Goal: Task Accomplishment & Management: Manage account settings

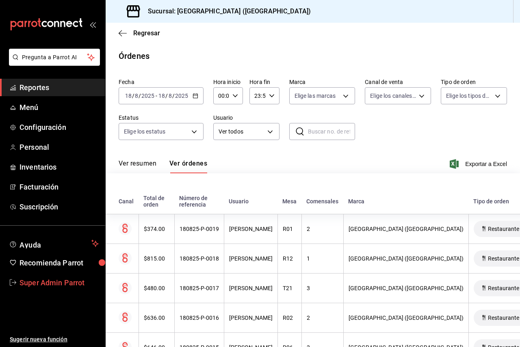
scroll to position [454, 0]
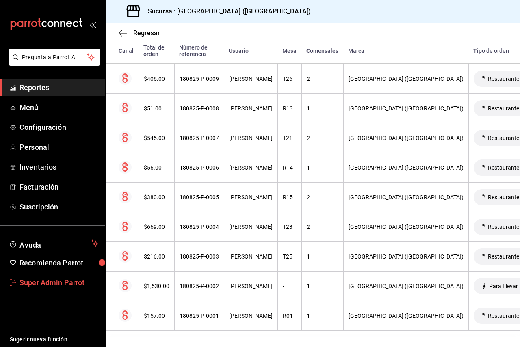
click at [64, 280] on span "Super Admin Parrot" at bounding box center [59, 283] width 79 height 11
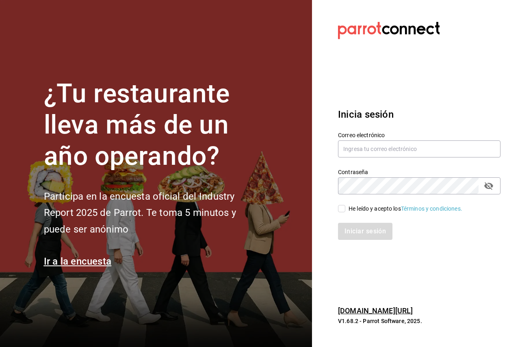
click at [333, 150] on div "Correo electrónico" at bounding box center [414, 140] width 172 height 37
click at [347, 146] on input "text" at bounding box center [419, 149] width 163 height 17
paste input "[EMAIL_ADDRESS][DOMAIN_NAME]"
type input "[EMAIL_ADDRESS][DOMAIN_NAME]"
click at [366, 205] on div "He leído y acepto los Términos y condiciones." at bounding box center [406, 209] width 114 height 9
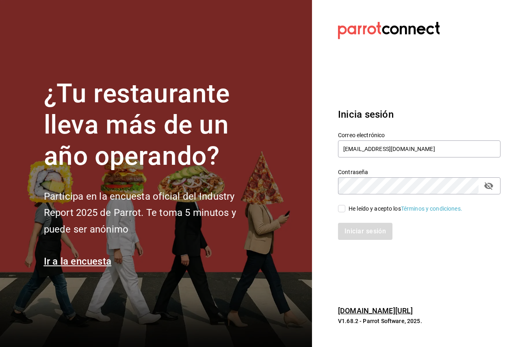
click at [345, 205] on input "He leído y acepto los Términos y condiciones." at bounding box center [341, 208] width 7 height 7
checkbox input "true"
click at [351, 233] on button "Iniciar sesión" at bounding box center [365, 231] width 55 height 17
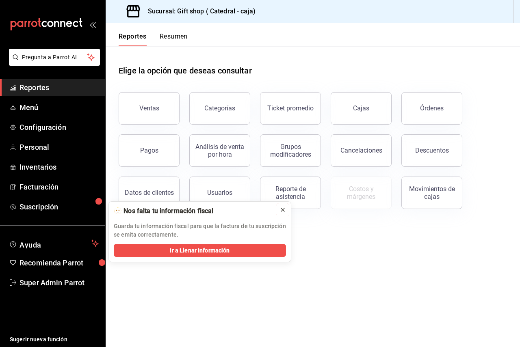
click at [282, 211] on icon at bounding box center [283, 210] width 7 height 7
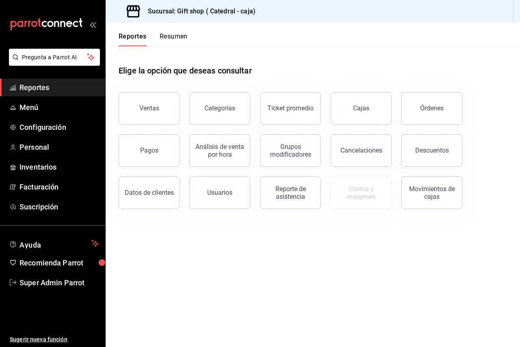
click at [45, 89] on span "Reportes" at bounding box center [59, 87] width 79 height 11
click at [73, 130] on span "Configuración" at bounding box center [59, 127] width 79 height 11
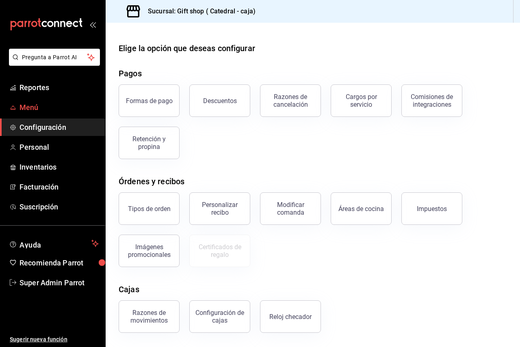
click at [69, 111] on span "Menú" at bounding box center [59, 107] width 79 height 11
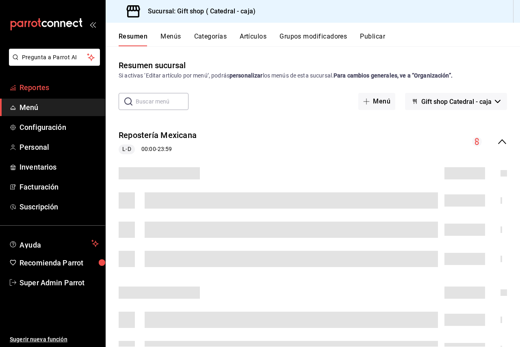
click at [72, 84] on span "Reportes" at bounding box center [59, 87] width 79 height 11
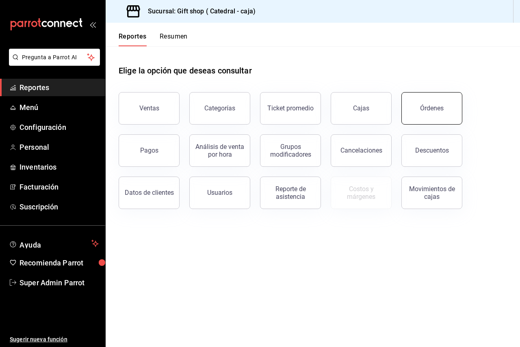
click at [429, 116] on button "Órdenes" at bounding box center [431, 108] width 61 height 33
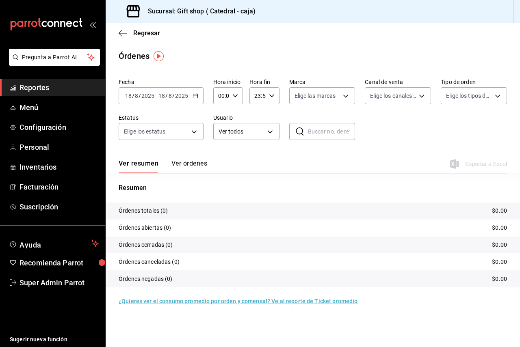
click at [194, 164] on button "Ver órdenes" at bounding box center [189, 167] width 36 height 14
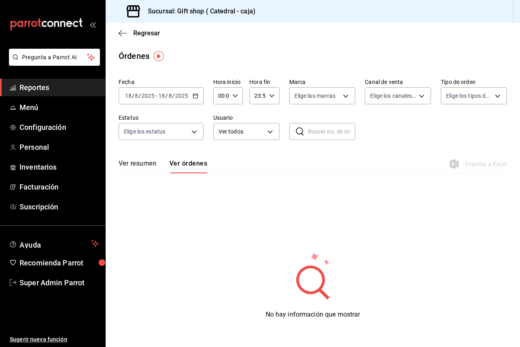
click at [183, 98] on input "2025" at bounding box center [182, 96] width 14 height 7
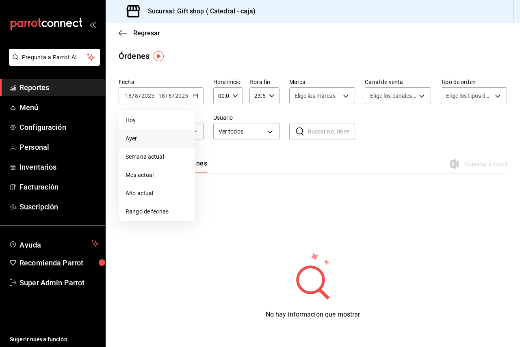
click at [167, 140] on span "Ayer" at bounding box center [157, 138] width 63 height 9
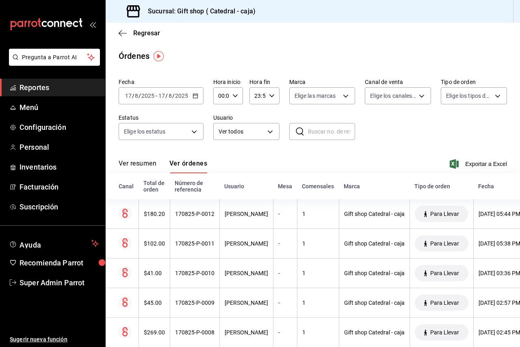
click at [142, 167] on button "Ver resumen" at bounding box center [138, 167] width 38 height 14
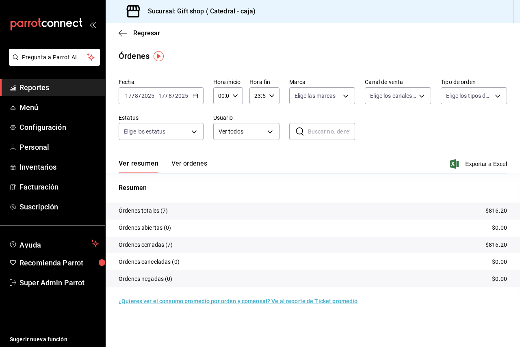
click at [190, 169] on button "Ver órdenes" at bounding box center [189, 167] width 36 height 14
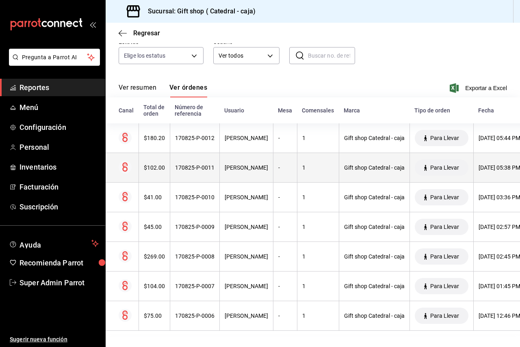
scroll to position [83, 0]
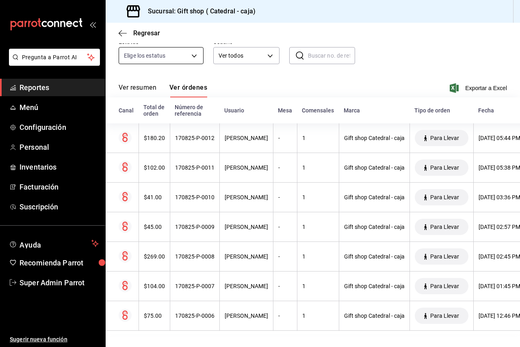
click at [163, 51] on body "Pregunta a Parrot AI Reportes Menú Configuración Personal Inventarios Facturaci…" at bounding box center [260, 173] width 520 height 347
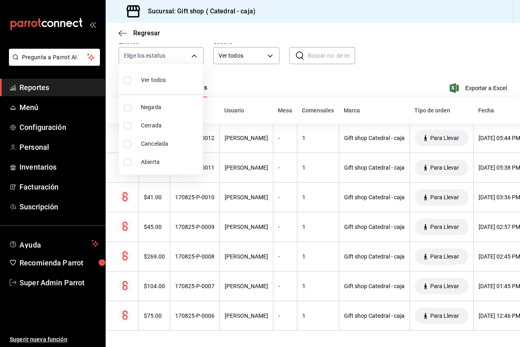
click at [305, 80] on div at bounding box center [260, 173] width 520 height 347
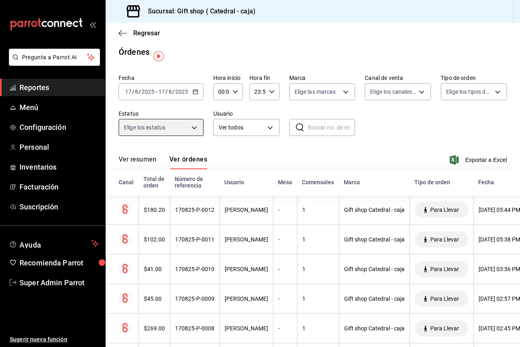
scroll to position [0, 0]
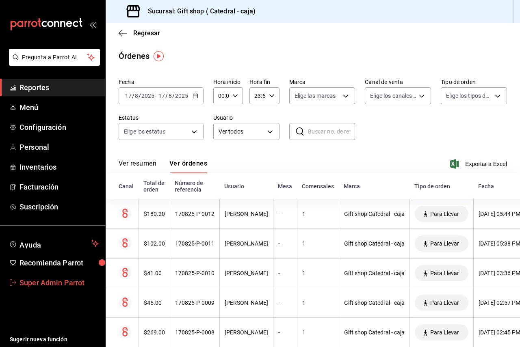
click at [50, 281] on span "Super Admin Parrot" at bounding box center [59, 283] width 79 height 11
